Goal: Contribute content: Contribute content

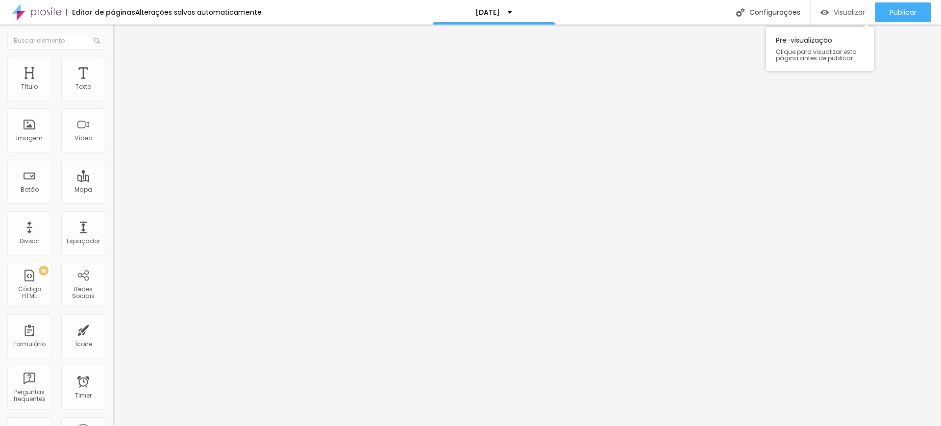
click at [851, 14] on span "Visualizar" at bounding box center [849, 12] width 31 height 8
click at [113, 93] on span "Titulo 2" at bounding box center [129, 86] width 32 height 12
click at [849, 11] on span "Visualizar" at bounding box center [849, 12] width 31 height 8
click at [113, 62] on img at bounding box center [117, 61] width 9 height 9
click at [122, 58] on span "Estilo" at bounding box center [129, 54] width 15 height 8
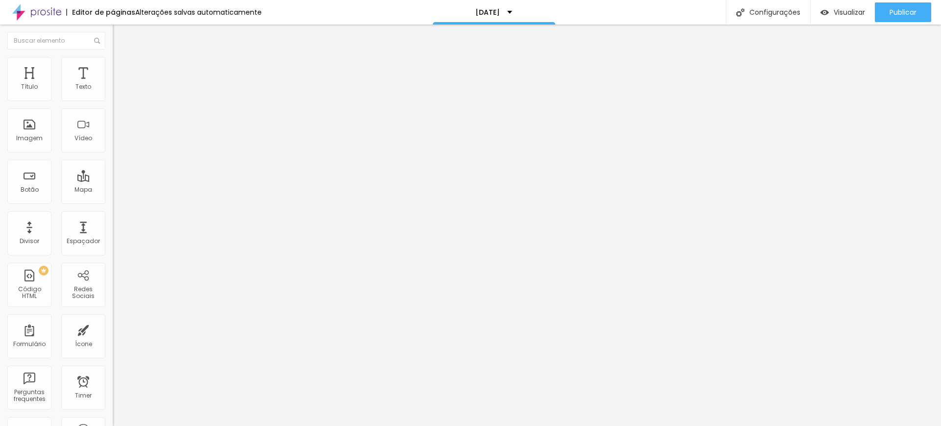
click at [117, 143] on icon "button" at bounding box center [120, 140] width 6 height 6
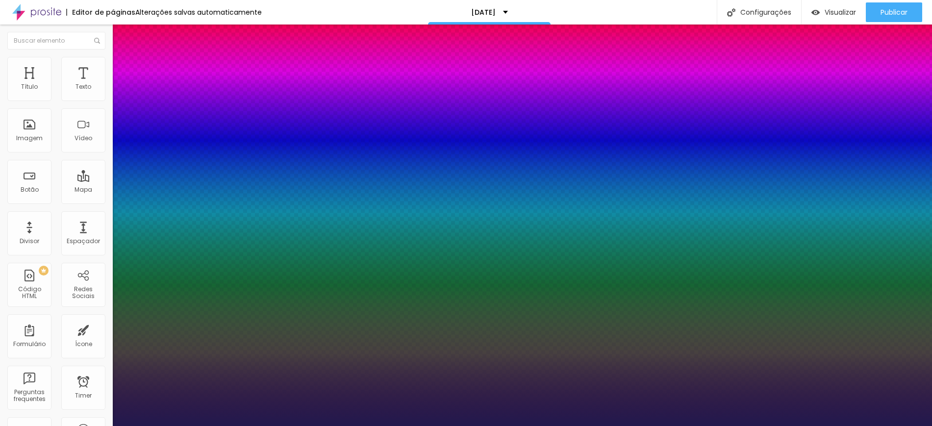
type input "1"
type input "25"
type input "1"
type input "25"
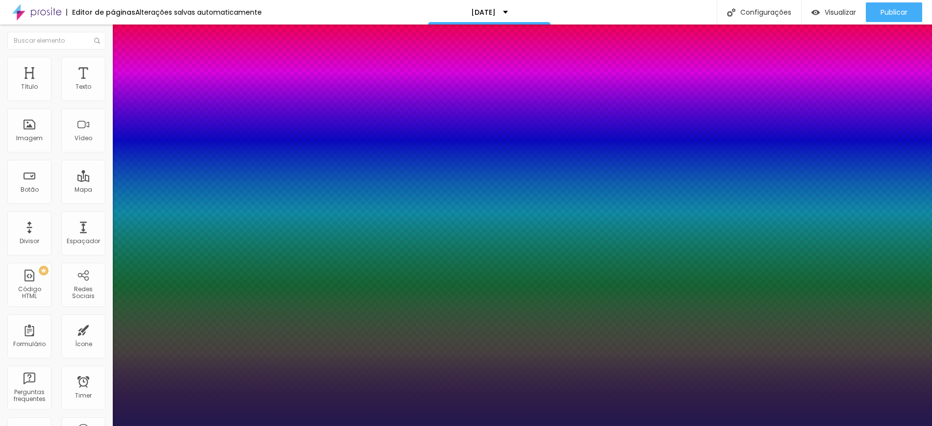
type input "1"
click at [842, 425] on div at bounding box center [466, 426] width 932 height 0
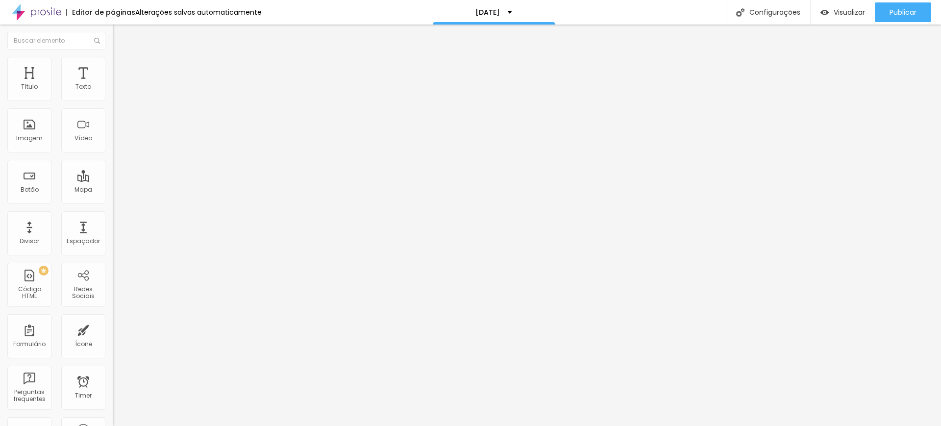
click at [842, 12] on span "Visualizar" at bounding box center [849, 12] width 31 height 8
click at [117, 143] on icon "button" at bounding box center [120, 140] width 6 height 6
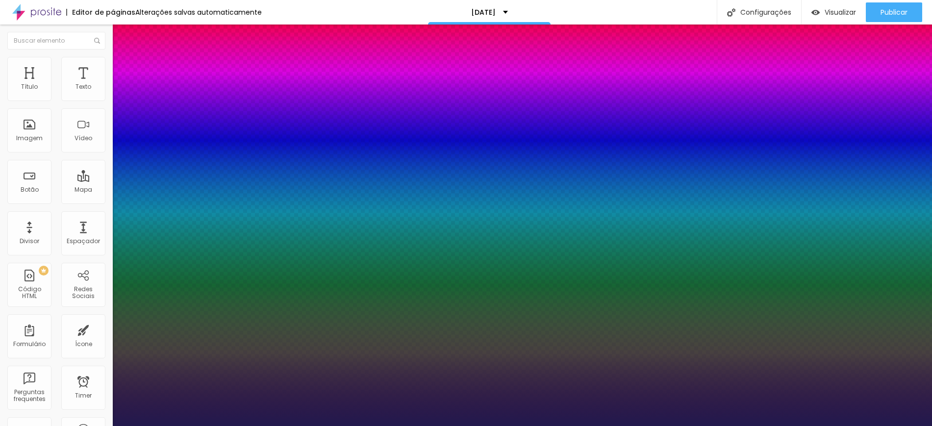
type input "1"
type input "21"
type input "1"
type input "20"
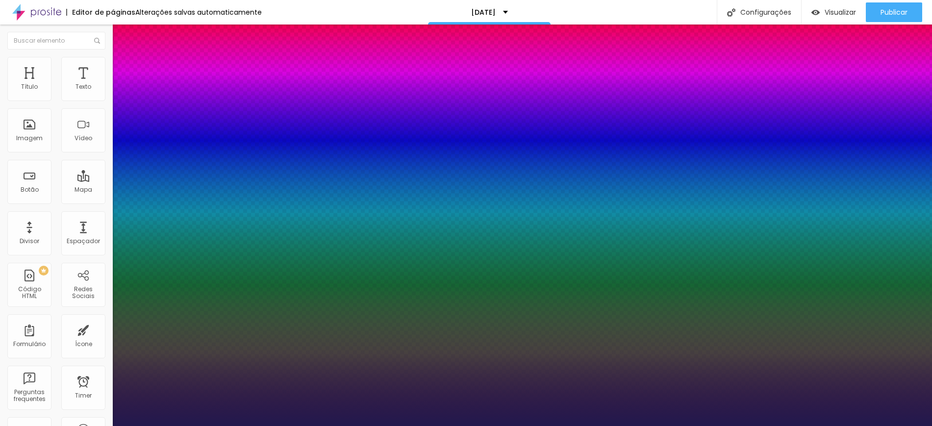
type input "20"
type input "1"
type input "19"
type input "1"
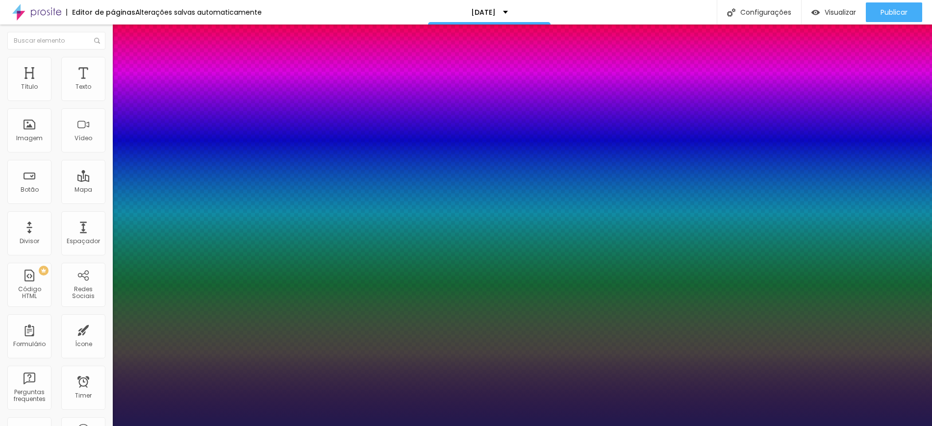
type input "18"
type input "1"
type input "19"
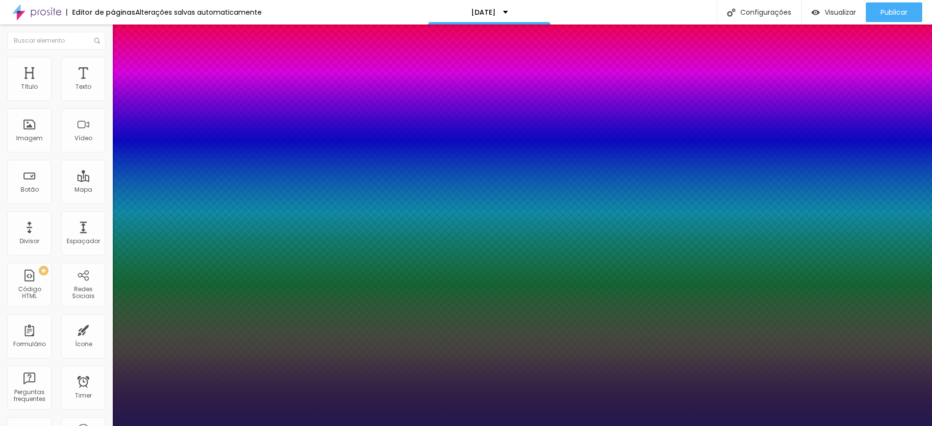
type input "1"
type input "20"
type input "1"
type input "21"
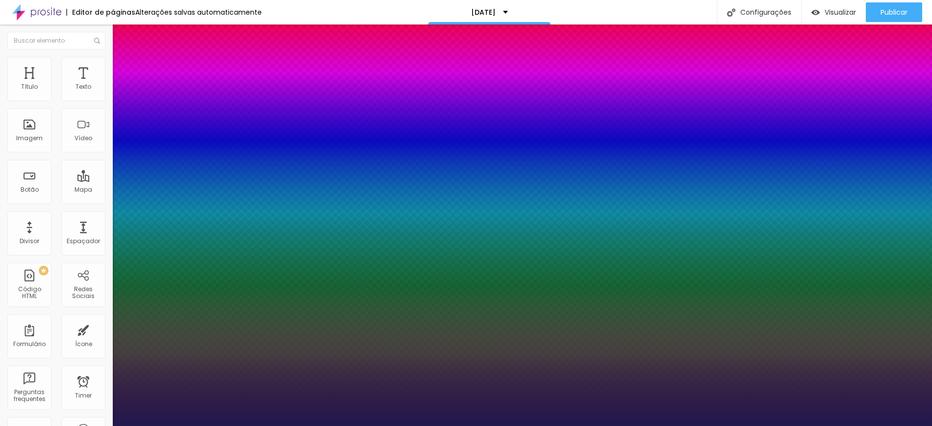
type input "21"
type input "1"
type input "21"
type input "1"
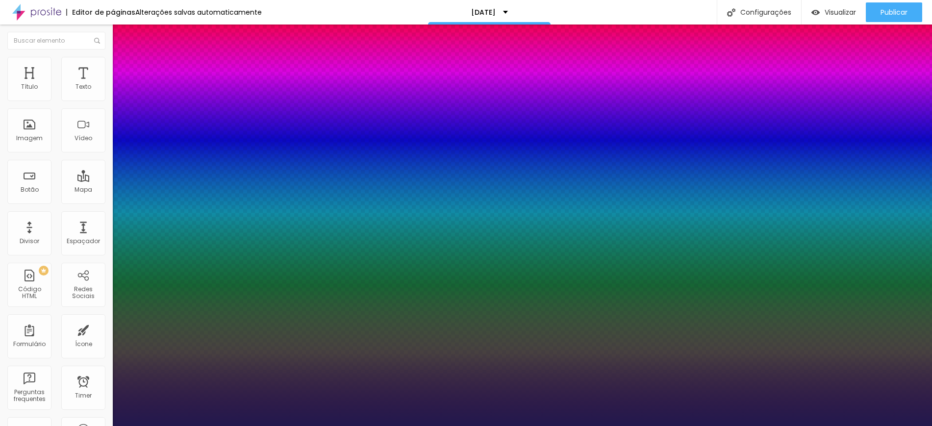
type input "22"
type input "1"
type input "23"
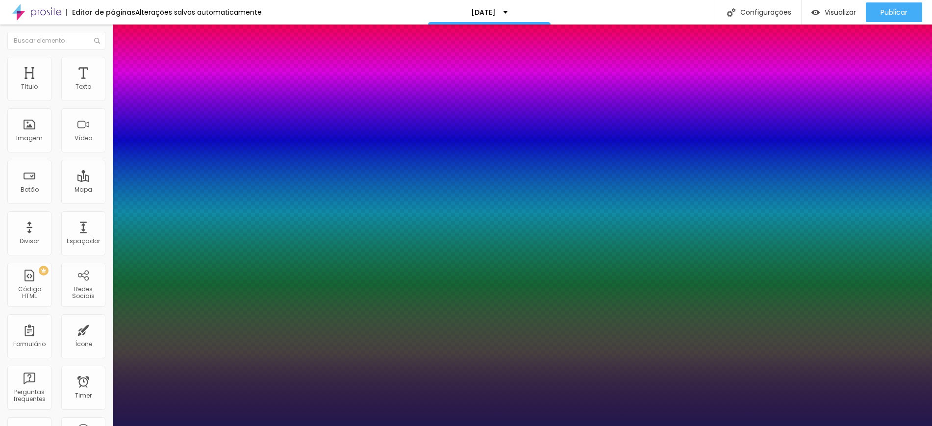
type input "23"
type input "1"
type input "24"
type input "1"
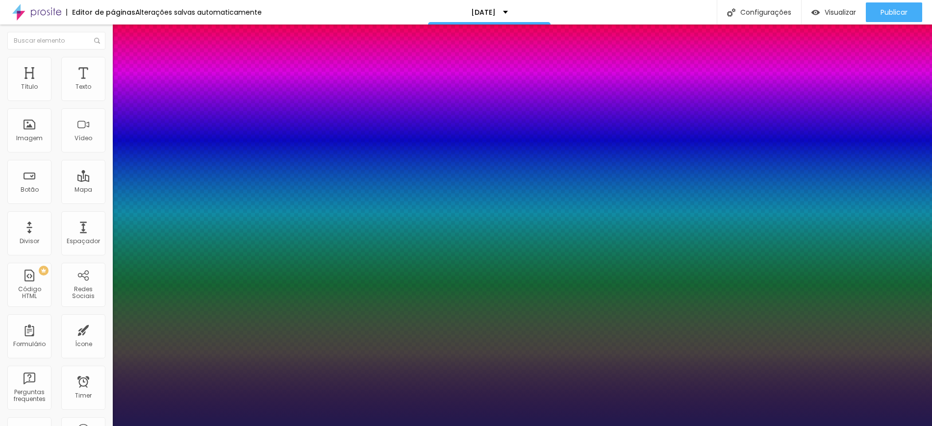
type input "23"
type input "1"
type input "22"
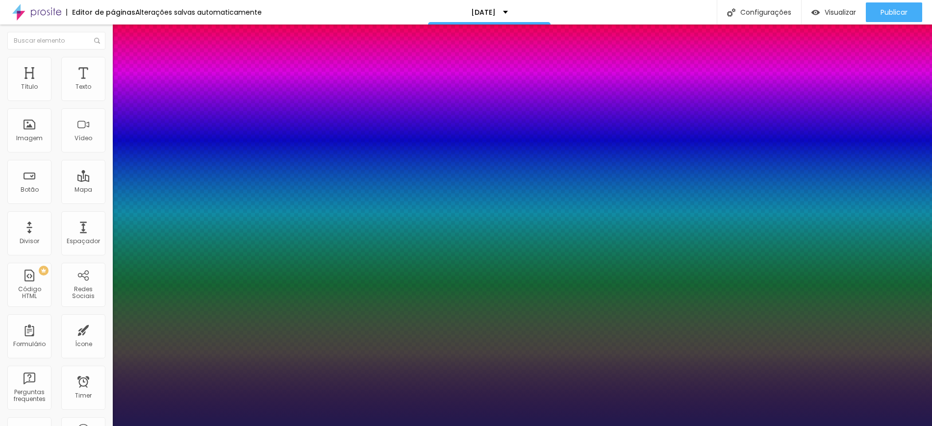
type input "1"
type input "23"
type input "1"
type input "23"
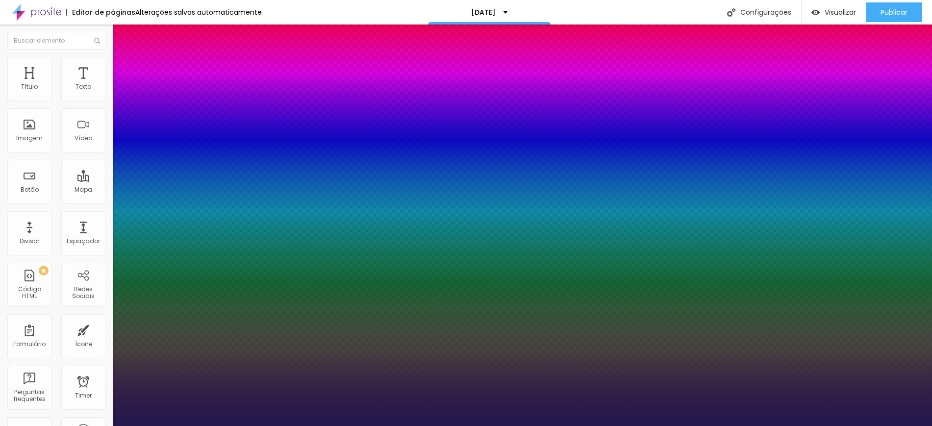
type input "1"
click at [643, 425] on div at bounding box center [466, 426] width 932 height 0
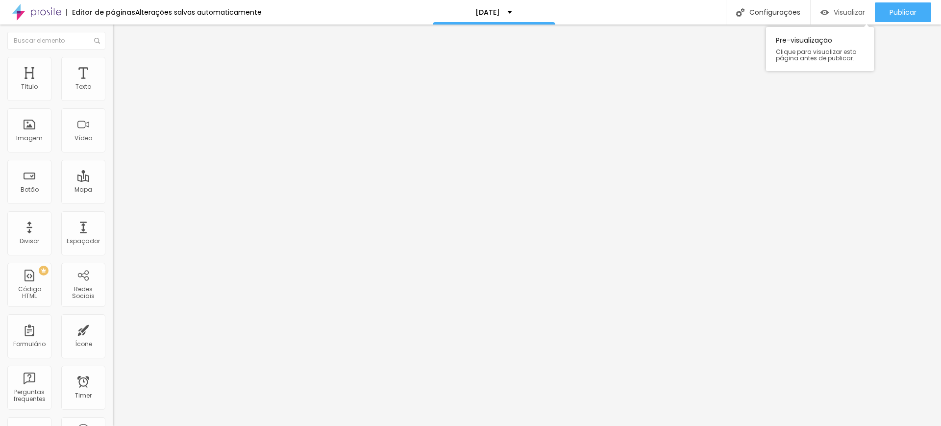
click at [844, 8] on span "Visualizar" at bounding box center [849, 12] width 31 height 8
click at [113, 60] on li "Avançado" at bounding box center [169, 62] width 113 height 10
type input "8"
type input "9"
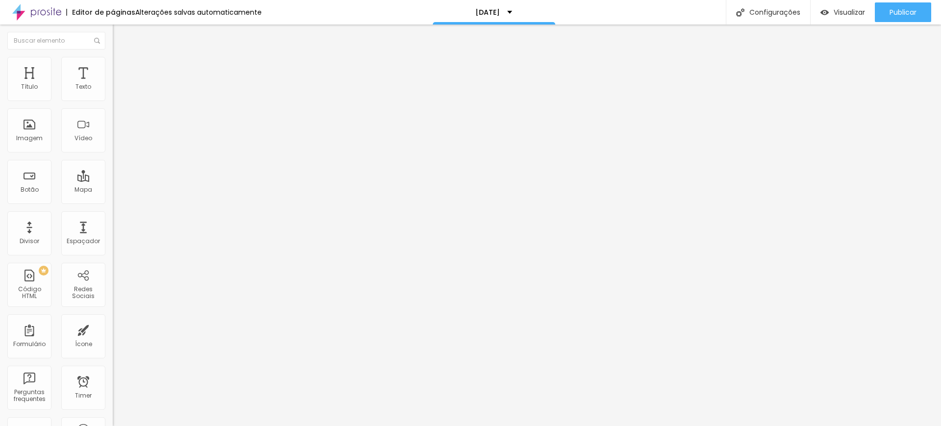
type input "9"
type input "10"
type input "11"
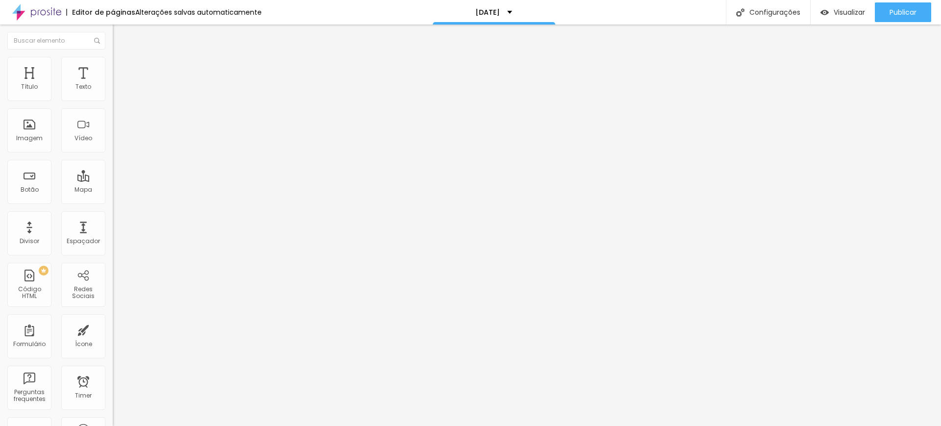
type input "12"
type input "13"
type input "14"
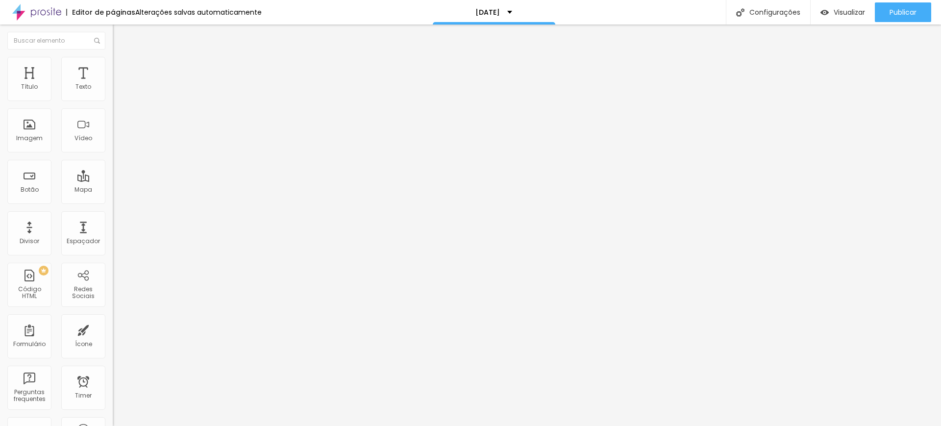
type input "14"
type input "15"
type input "16"
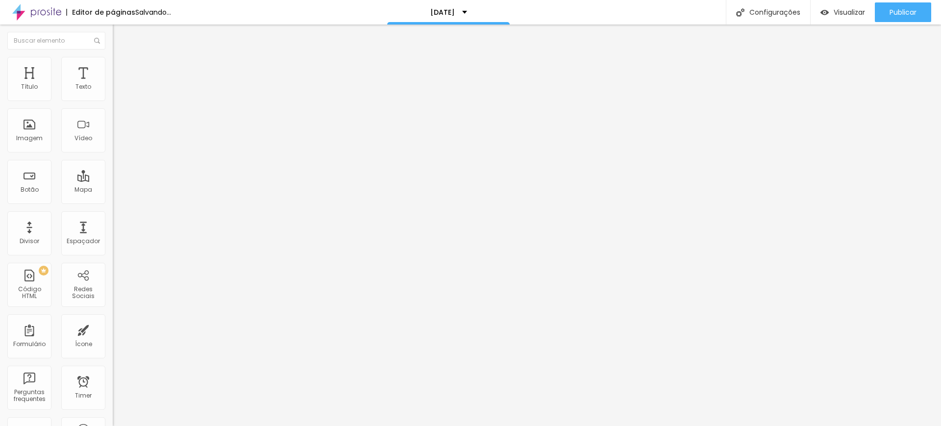
drag, startPoint x: 27, startPoint y: 98, endPoint x: 33, endPoint y: 98, distance: 5.4
type input "16"
click at [113, 180] on input "range" at bounding box center [144, 184] width 63 height 8
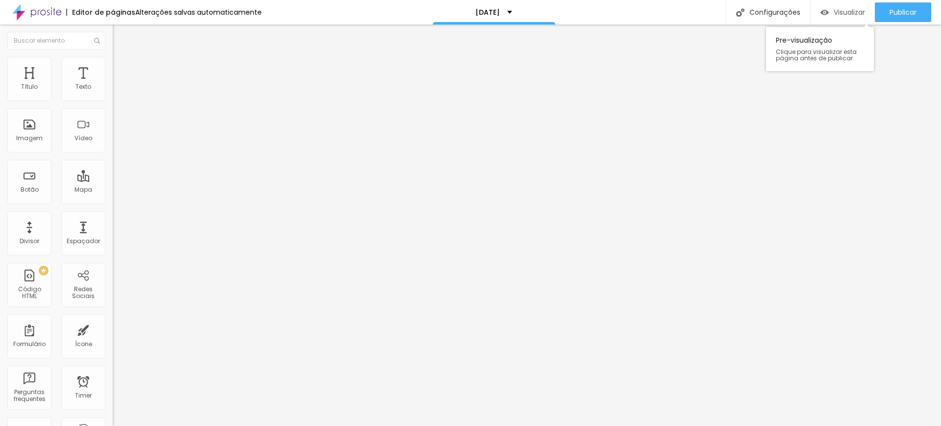
click at [842, 10] on span "Visualizar" at bounding box center [849, 12] width 31 height 8
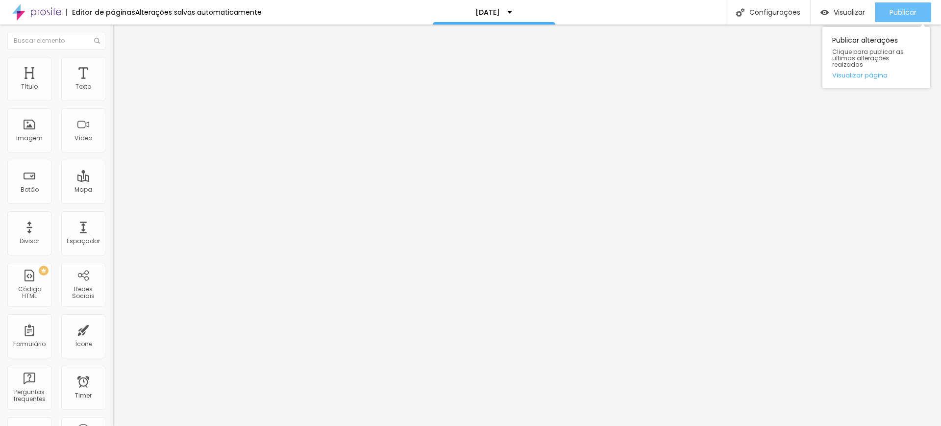
click at [905, 11] on span "Publicar" at bounding box center [903, 12] width 27 height 8
click at [893, 10] on span "Publicar" at bounding box center [903, 12] width 27 height 8
